Goal: Information Seeking & Learning: Learn about a topic

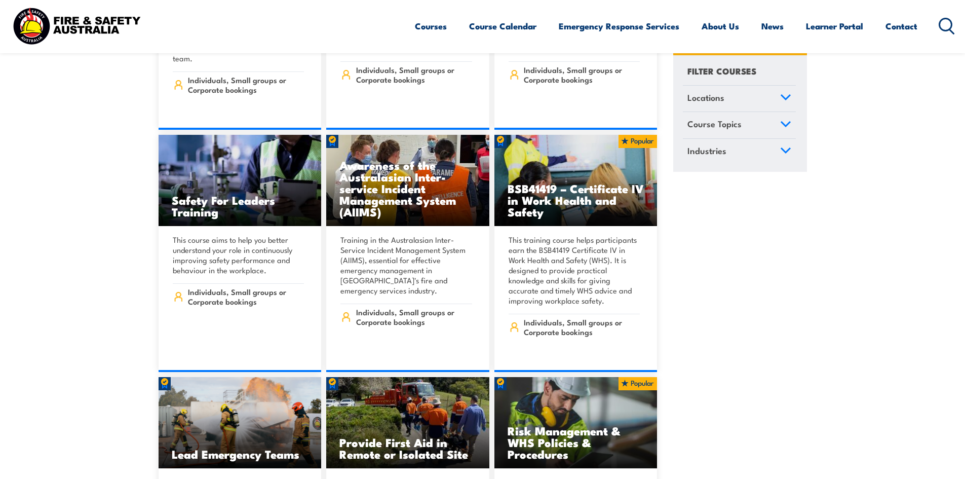
scroll to position [5670, 0]
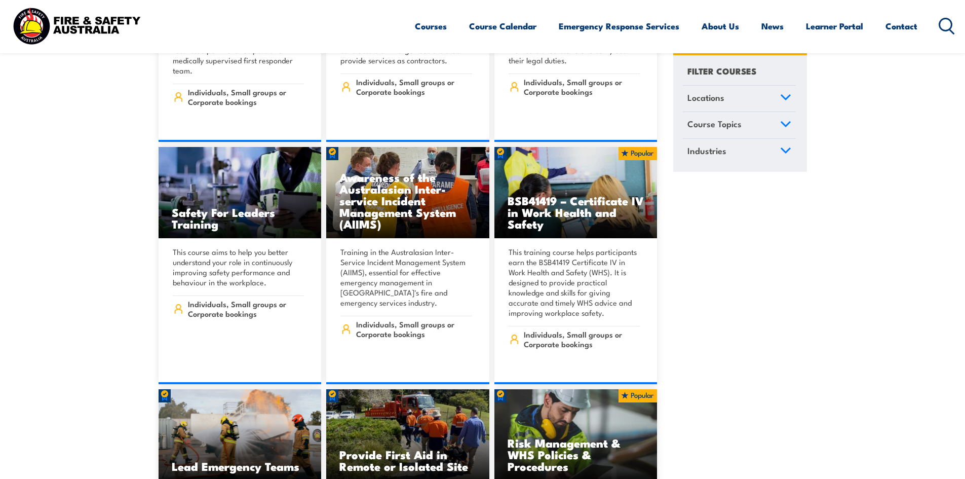
click at [477, 28] on circle at bounding box center [945, 24] width 12 height 12
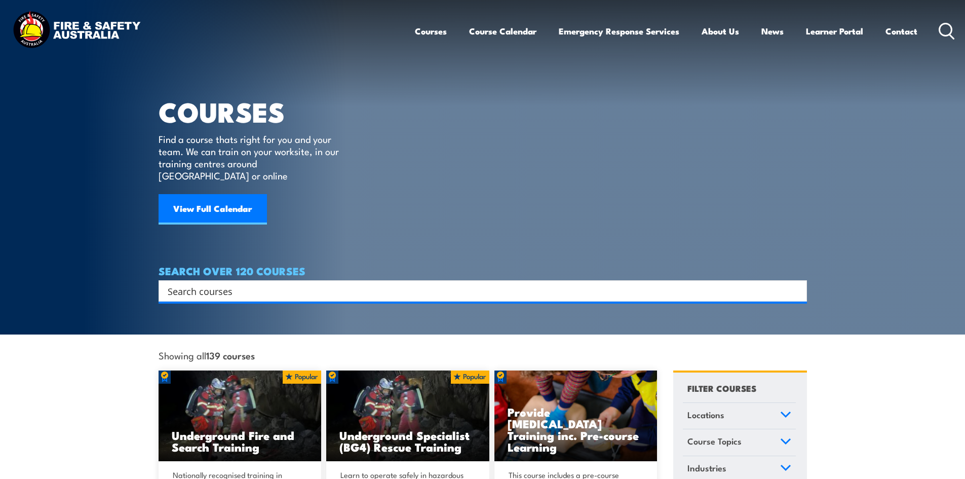
click at [318, 265] on div "SEARCH OVER 120 COURSES Search Filter by Locations Australian Capital Territory…" at bounding box center [483, 283] width 648 height 36
click at [314, 283] on input "Search input" at bounding box center [476, 290] width 617 height 15
type input "fire safety"
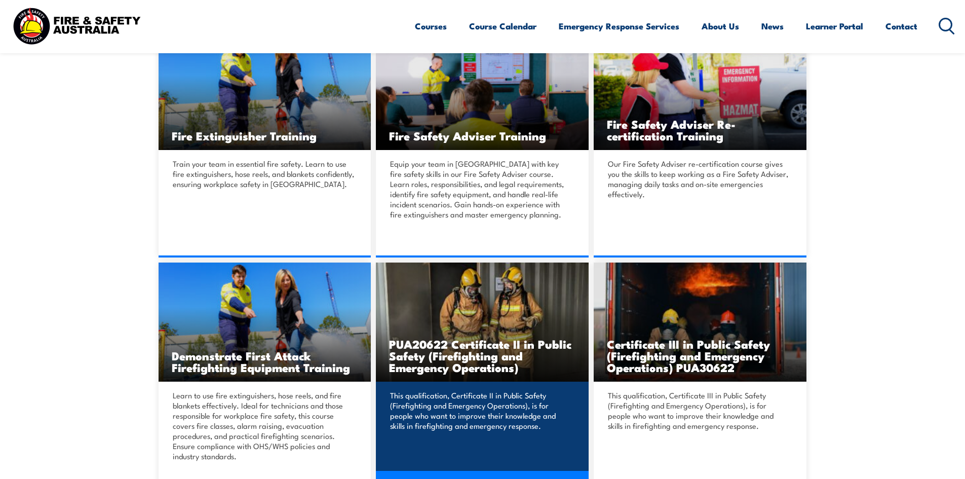
scroll to position [304, 0]
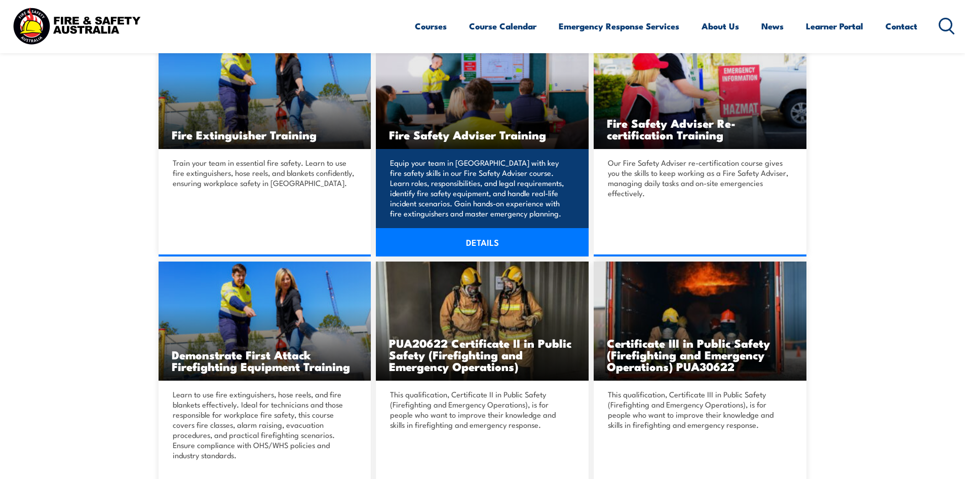
click at [492, 239] on link "DETAILS" at bounding box center [482, 242] width 213 height 28
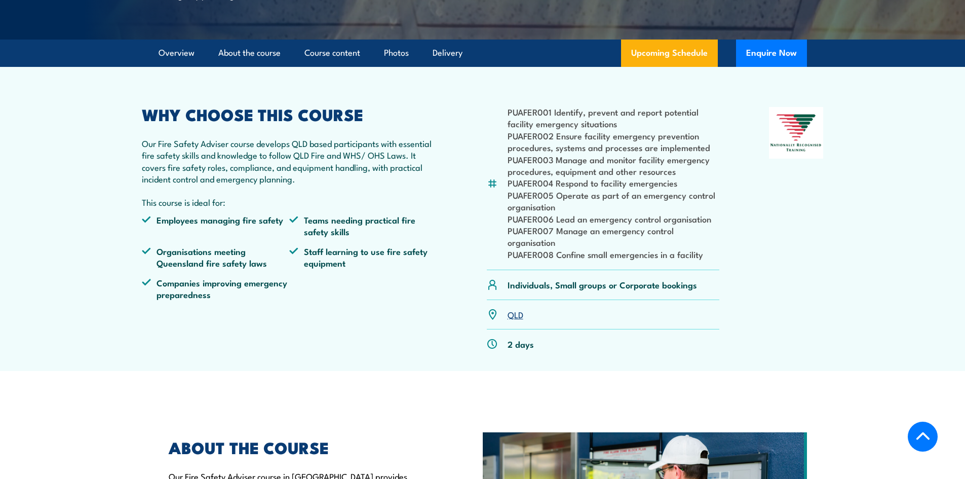
scroll to position [253, 0]
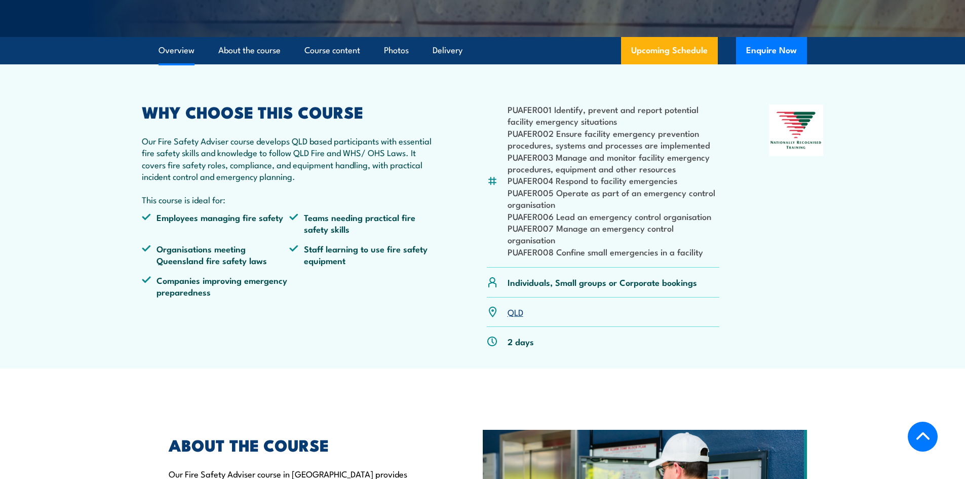
click at [578, 246] on li "PUAFER007 Manage an emergency control organisation" at bounding box center [613, 234] width 212 height 24
click at [214, 169] on p "Our Fire Safety Adviser course develops QLD based participants with essential f…" at bounding box center [290, 159] width 296 height 48
click at [606, 175] on li "PUAFER003 Manage and monitor facility emergency procedures, equipment and other…" at bounding box center [613, 163] width 212 height 24
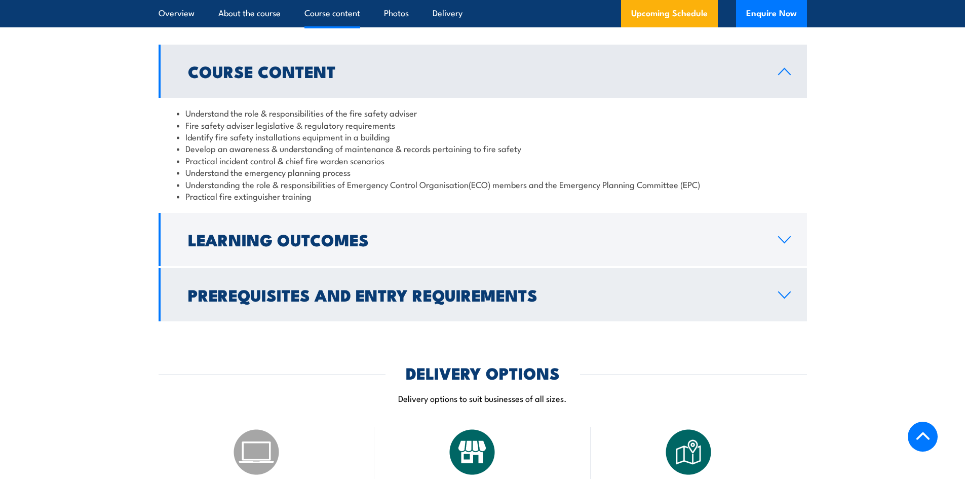
scroll to position [861, 0]
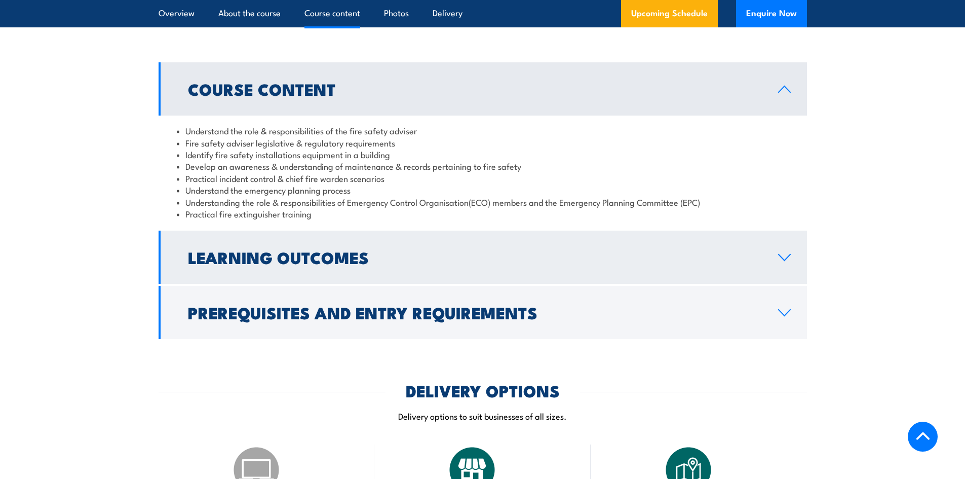
click at [319, 264] on h2 "Learning Outcomes" at bounding box center [475, 257] width 574 height 14
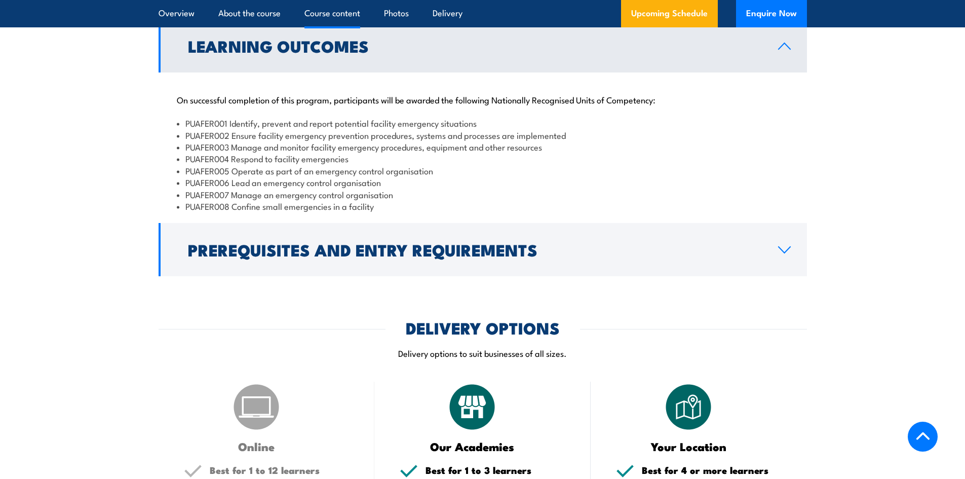
scroll to position [962, 0]
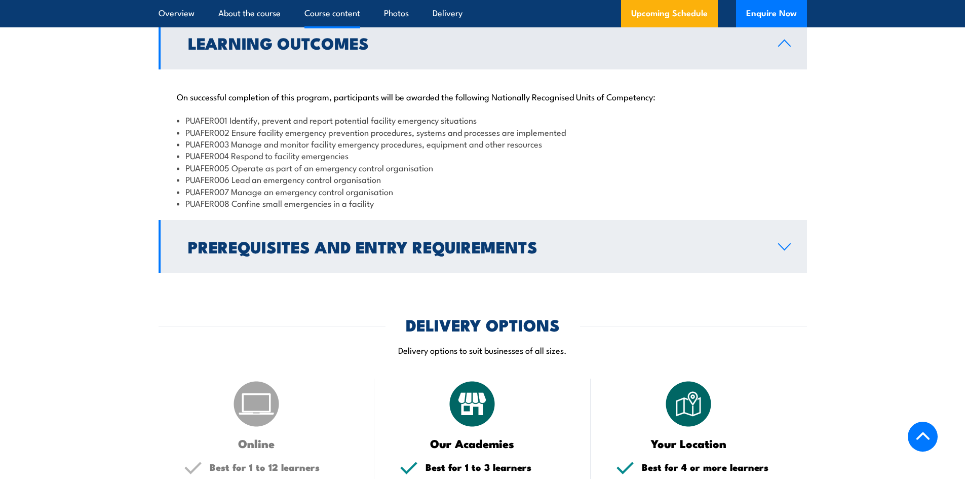
click at [359, 253] on h2 "Prerequisites and Entry Requirements" at bounding box center [475, 246] width 574 height 14
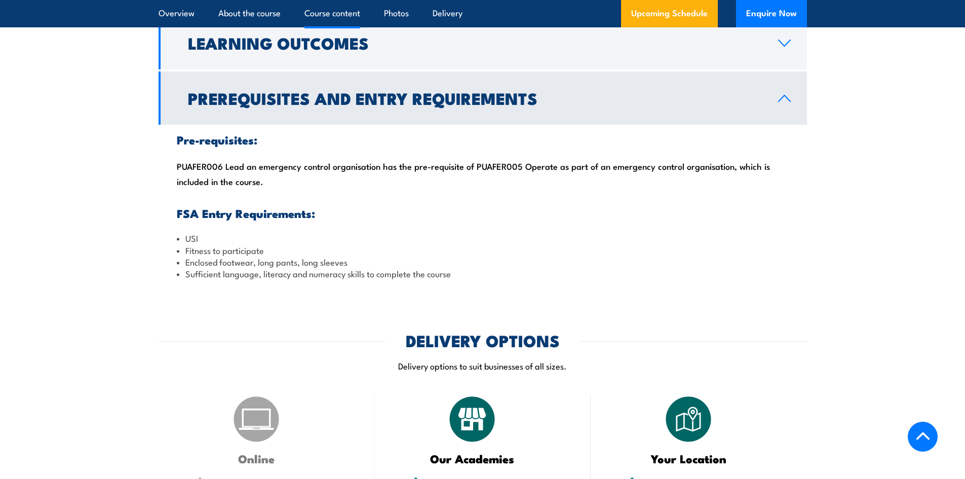
click at [419, 125] on link "Prerequisites and Entry Requirements" at bounding box center [483, 97] width 648 height 53
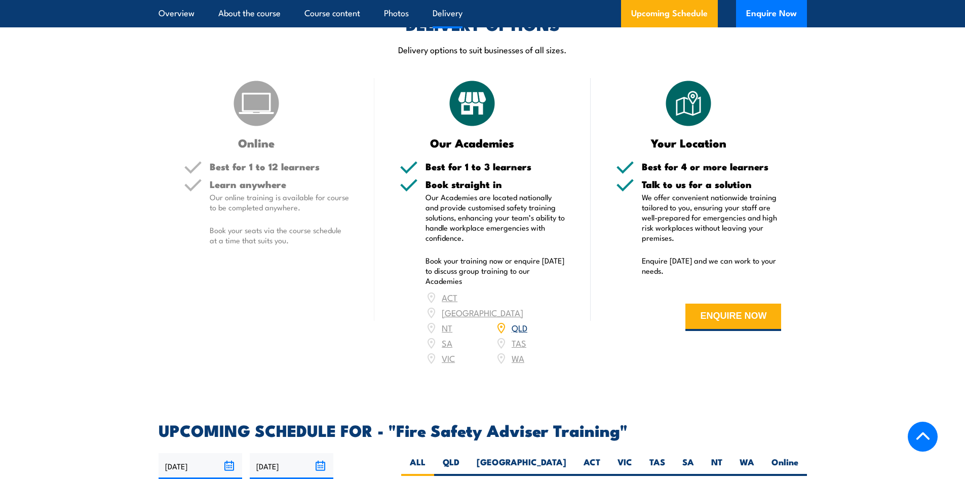
scroll to position [810, 0]
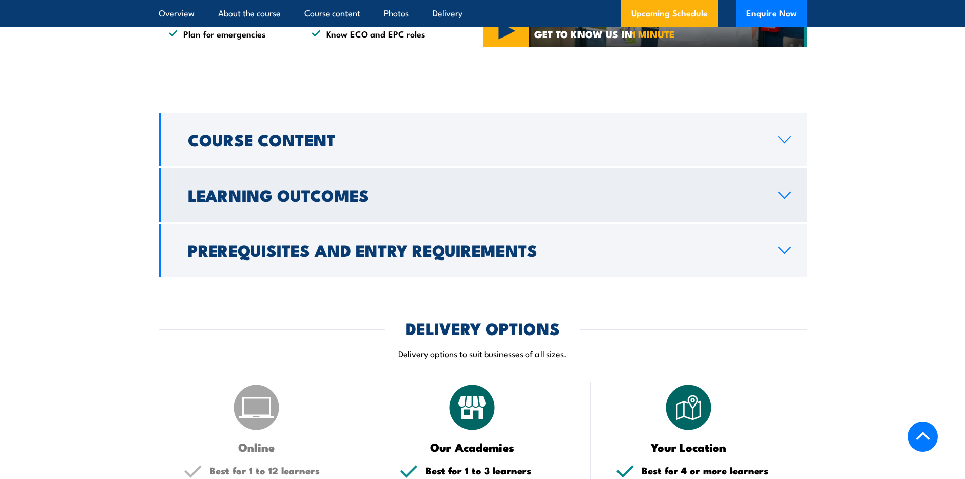
click at [434, 208] on link "Learning Outcomes" at bounding box center [483, 194] width 648 height 53
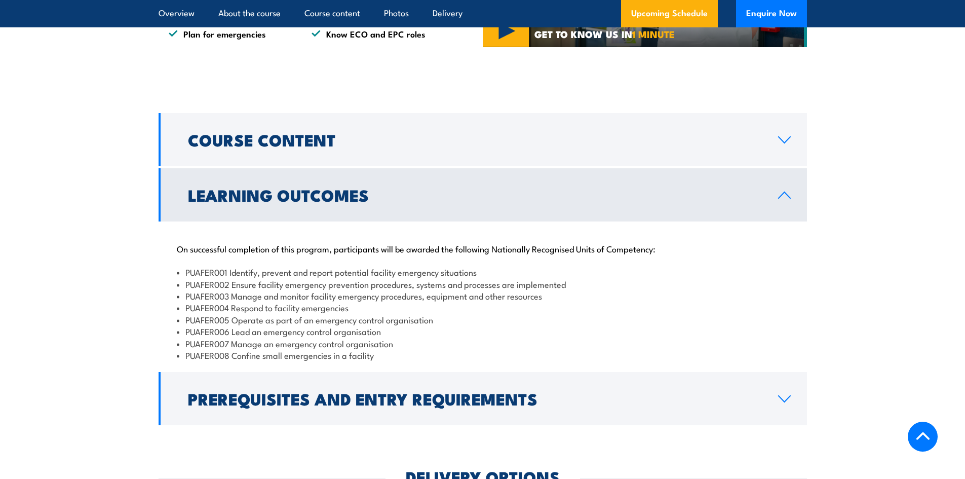
click at [271, 301] on li "PUAFER003 Manage and monitor facility emergency procedures, equipment and other…" at bounding box center [483, 296] width 612 height 12
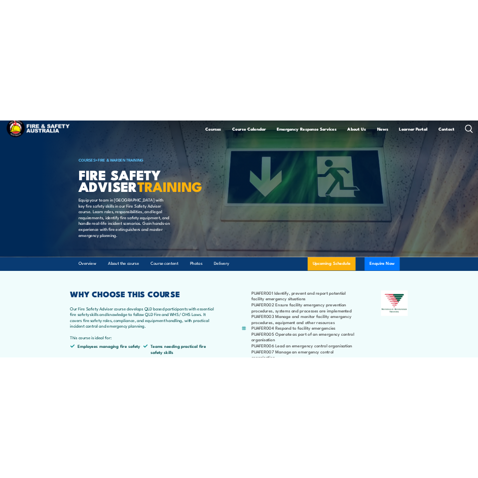
scroll to position [0, 0]
